Goal: Information Seeking & Learning: Learn about a topic

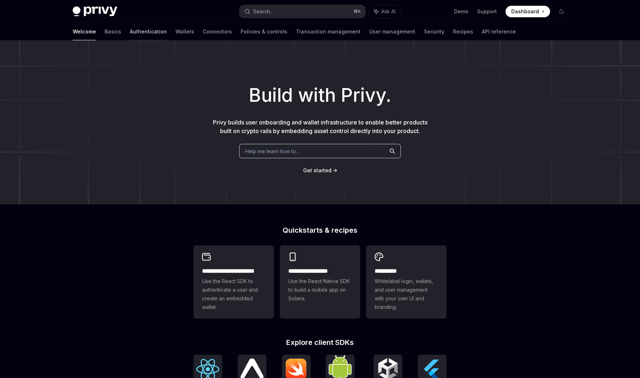
click at [130, 31] on link "Authentication" at bounding box center [148, 31] width 37 height 17
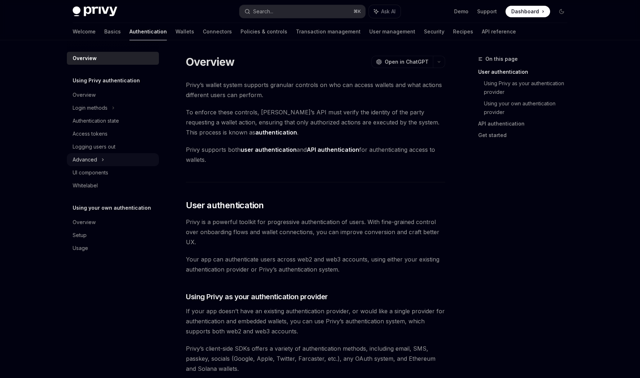
click at [96, 160] on div "Advanced" at bounding box center [85, 159] width 24 height 9
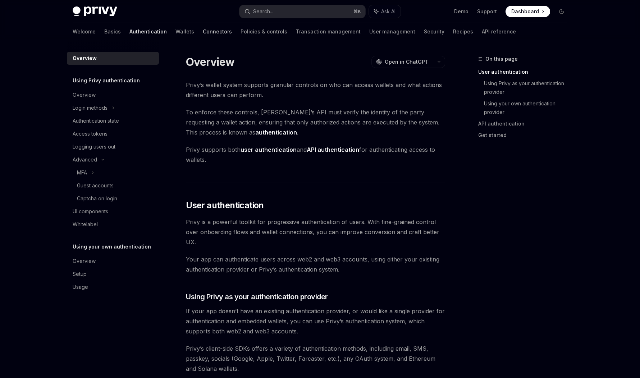
click at [203, 36] on link "Connectors" at bounding box center [217, 31] width 29 height 17
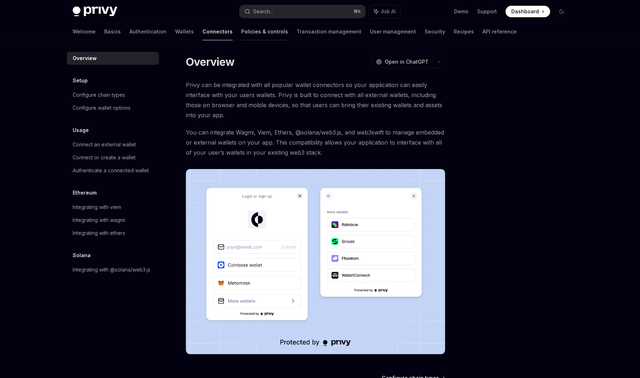
click at [241, 33] on link "Policies & controls" at bounding box center [264, 31] width 47 height 17
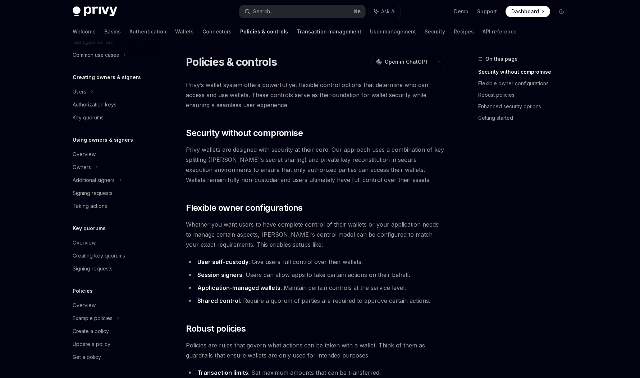
click at [297, 35] on link "Transaction management" at bounding box center [329, 31] width 65 height 17
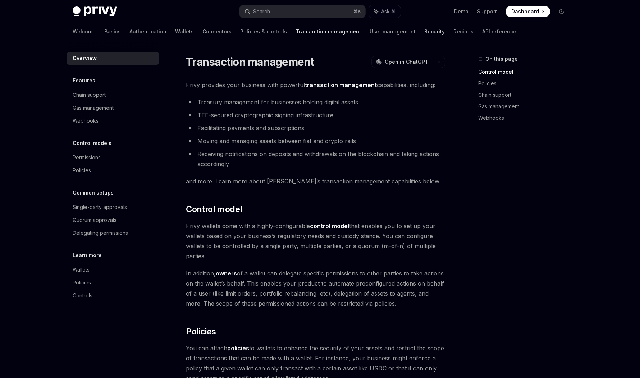
click at [424, 35] on link "Security" at bounding box center [434, 31] width 20 height 17
type textarea "*"
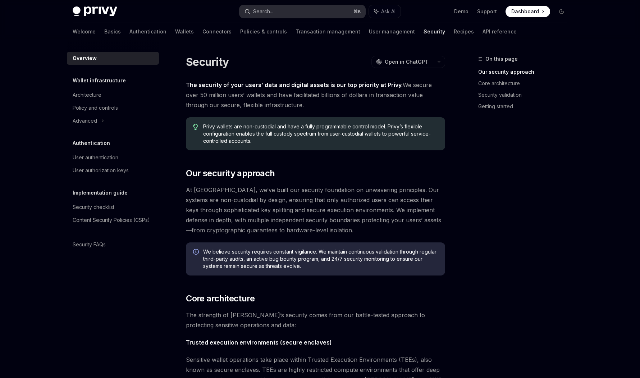
click at [301, 6] on button "Search... ⌘ K" at bounding box center [302, 11] width 126 height 13
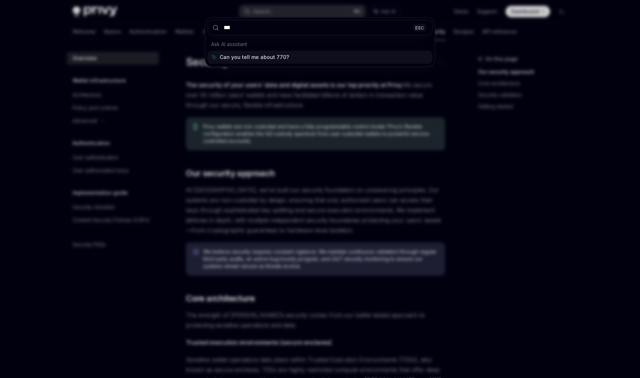
type input "****"
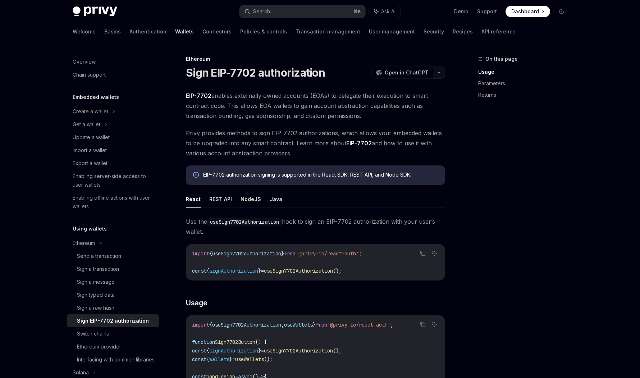
click at [440, 74] on button "button" at bounding box center [439, 72] width 12 height 12
click at [407, 91] on div "Open in ChatGPT" at bounding box center [400, 87] width 61 height 7
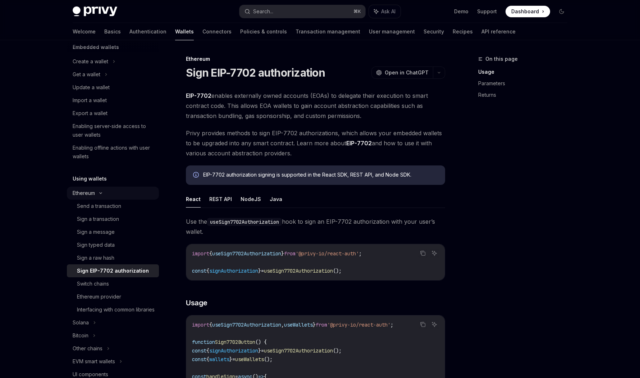
scroll to position [48, 0]
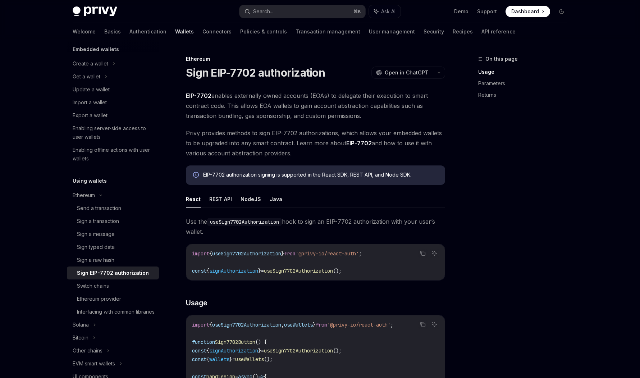
click at [111, 273] on div "Sign EIP-7702 authorization" at bounding box center [113, 272] width 72 height 9
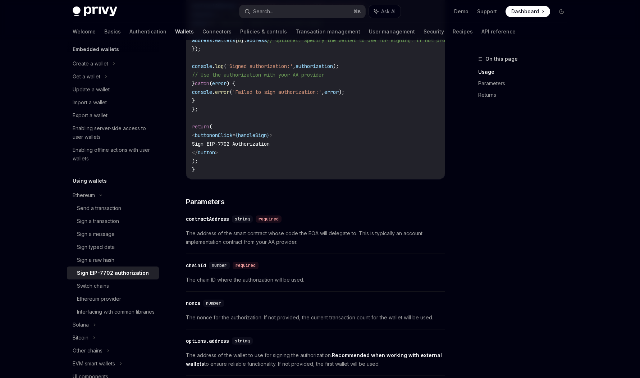
scroll to position [428, 0]
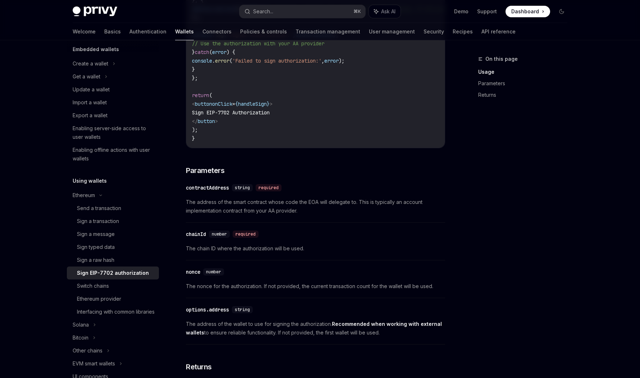
click at [86, 9] on img at bounding box center [95, 11] width 45 height 10
type textarea "*"
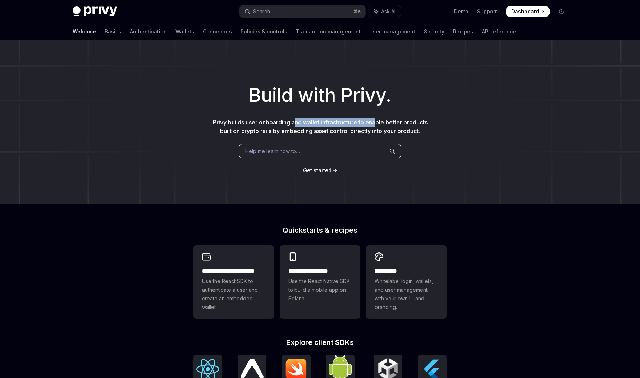
drag, startPoint x: 295, startPoint y: 125, endPoint x: 377, endPoint y: 124, distance: 81.2
click at [377, 124] on span "Privy builds user onboarding and wallet infrastructure to enable better product…" at bounding box center [320, 127] width 215 height 16
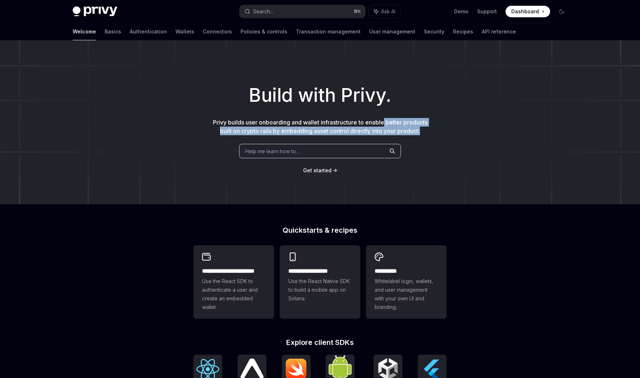
drag, startPoint x: 386, startPoint y: 124, endPoint x: 420, endPoint y: 138, distance: 36.4
click at [418, 138] on div "Build with Privy. Privy builds user onboarding and wallet infrastructure to ena…" at bounding box center [320, 122] width 640 height 164
click at [420, 138] on div "Build with Privy. Privy builds user onboarding and wallet infrastructure to ena…" at bounding box center [320, 122] width 640 height 164
